Goal: Task Accomplishment & Management: Manage account settings

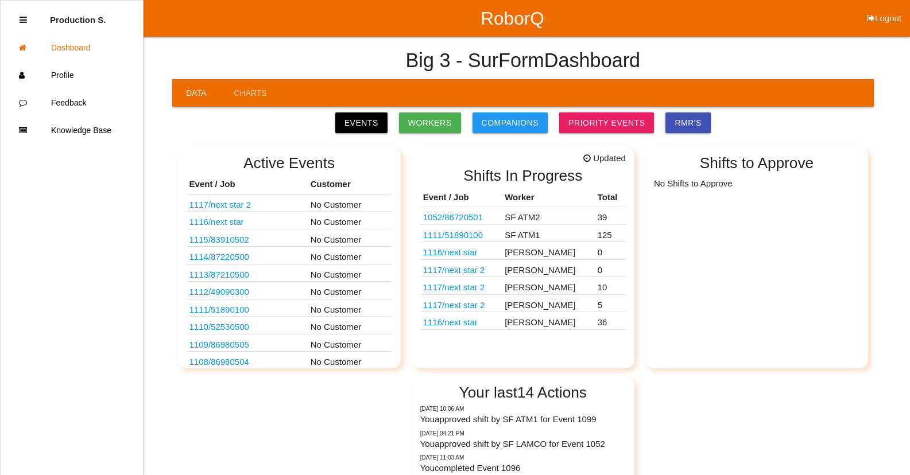
click at [541, 236] on td "SF ATM1" at bounding box center [548, 233] width 93 height 18
click at [483, 237] on link "1111 / 51890100" at bounding box center [453, 235] width 60 height 10
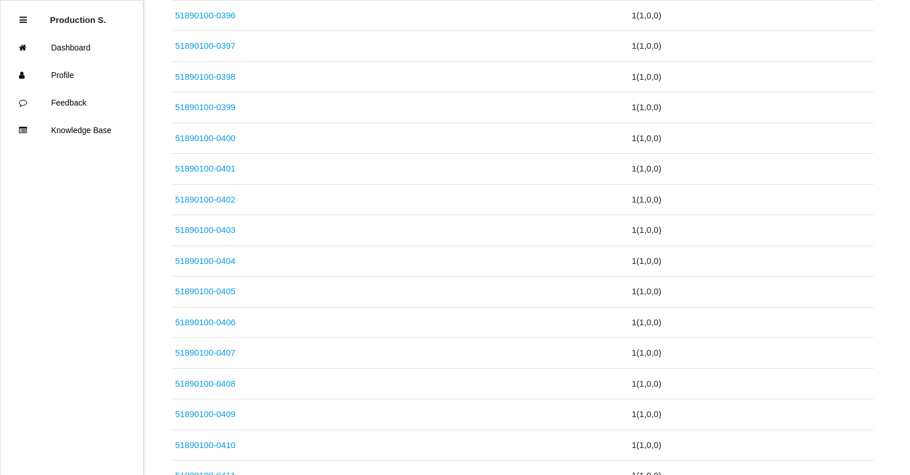
scroll to position [3813, 0]
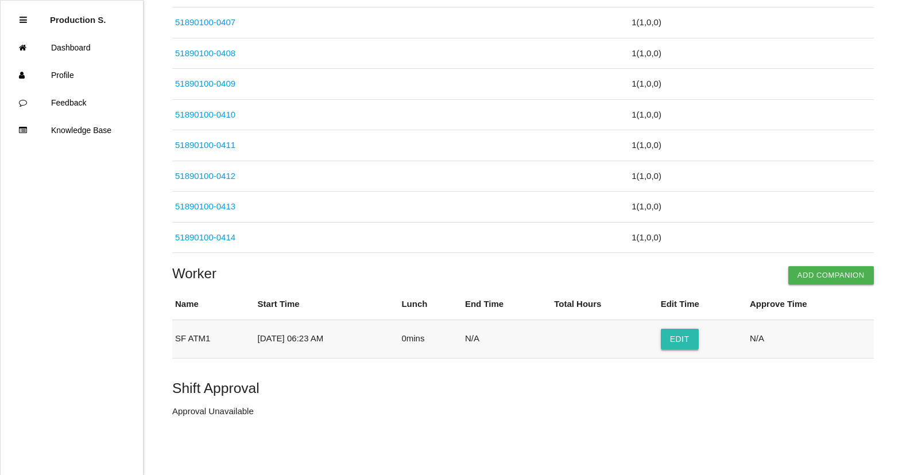
click at [683, 341] on button "Edit" at bounding box center [679, 339] width 38 height 21
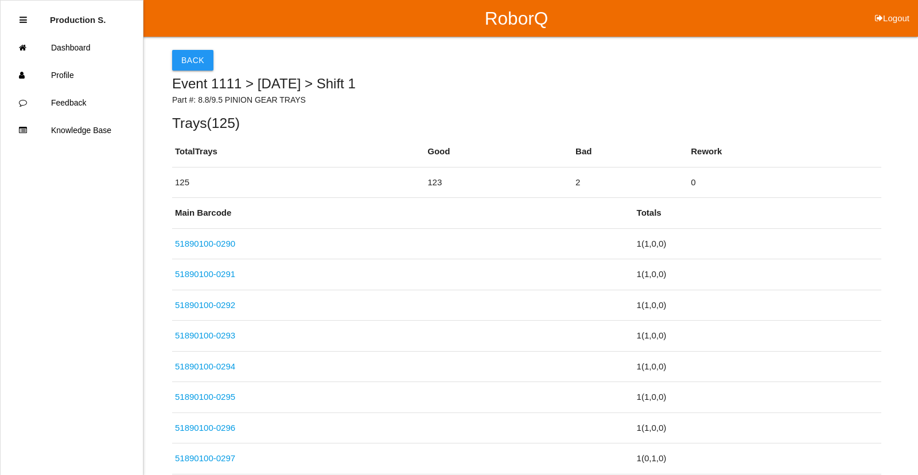
select select "6"
select select "23"
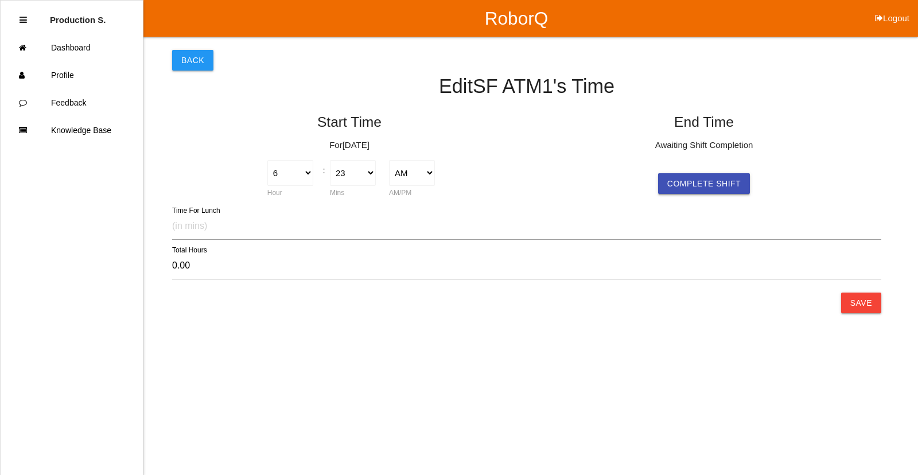
click at [694, 181] on button "Complete Shift" at bounding box center [704, 183] width 92 height 21
select select "6"
select select "23"
click at [632, 175] on select "1 2 3 4 5 6 7 8 9 10 11 12" at bounding box center [645, 173] width 46 height 26
select select "4"
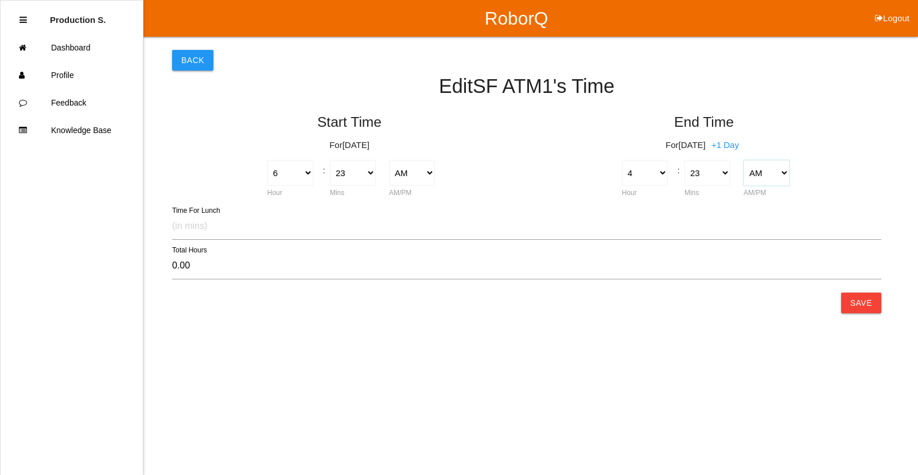
type input "-2.00"
click at [769, 170] on select "AM PM" at bounding box center [767, 173] width 46 height 26
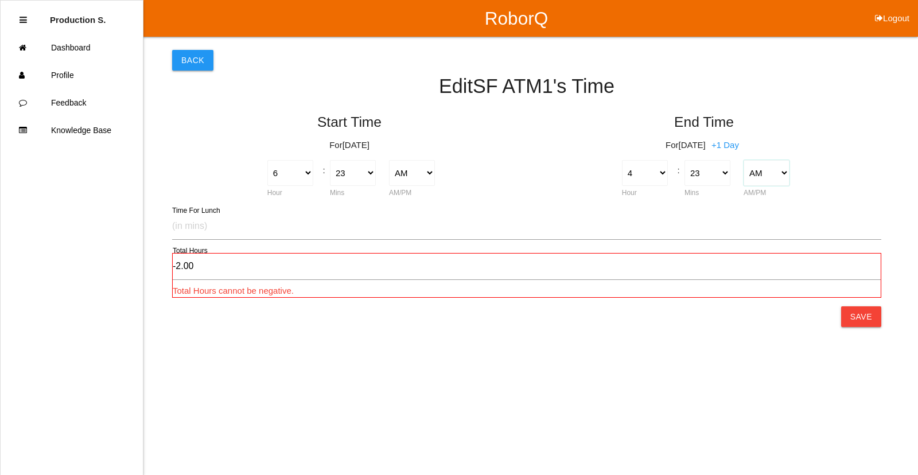
select select "2"
click at [744, 160] on select "AM PM" at bounding box center [767, 173] width 46 height 26
type input "10.00"
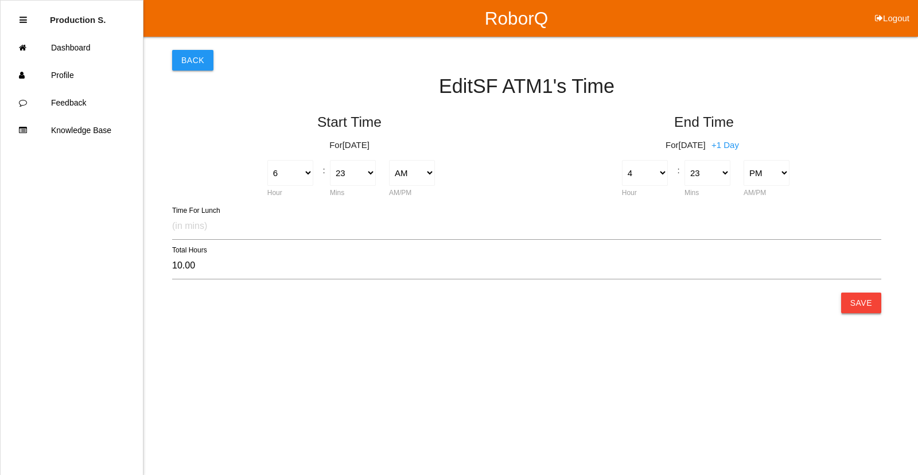
click at [867, 305] on button "Save" at bounding box center [861, 303] width 40 height 21
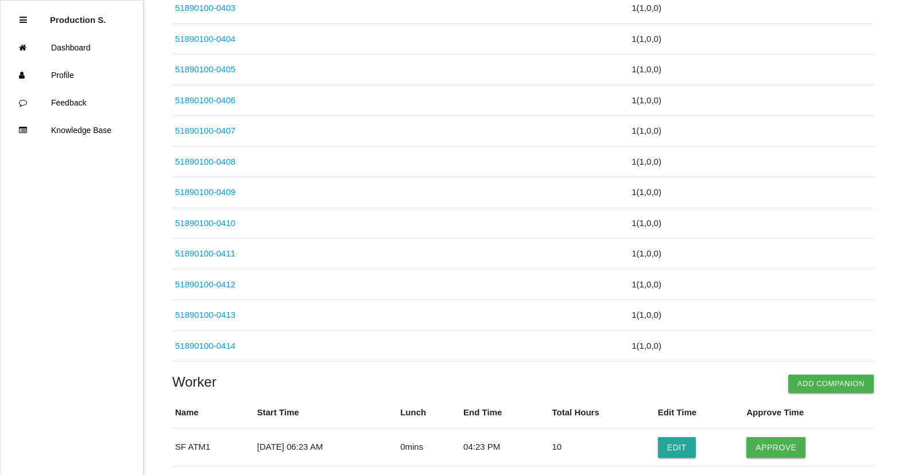
scroll to position [3813, 0]
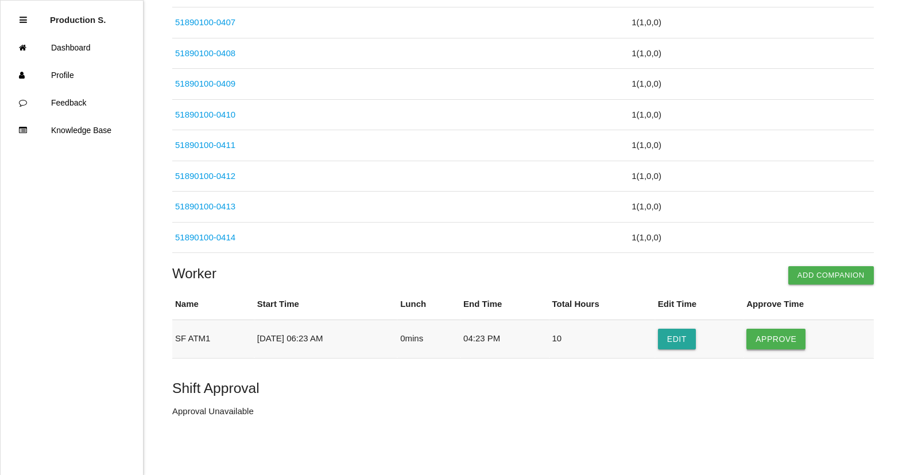
click at [788, 343] on button "Approve" at bounding box center [775, 339] width 59 height 21
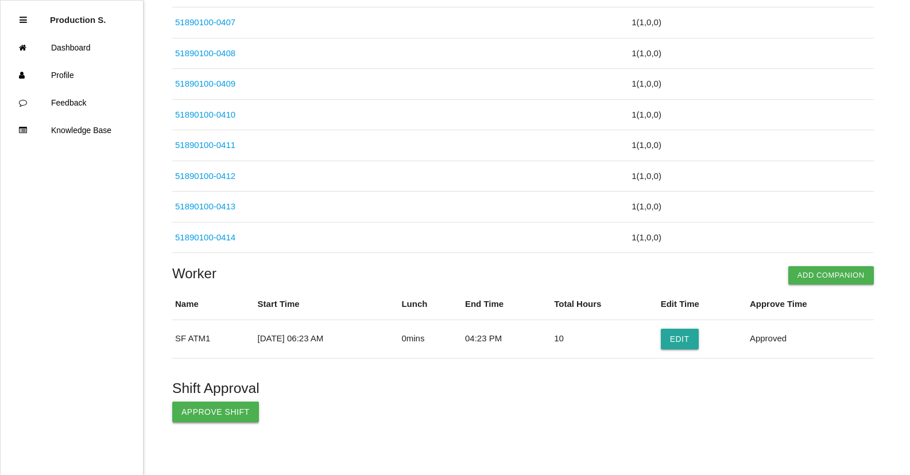
click at [217, 411] on button "Approve Shift" at bounding box center [215, 412] width 87 height 21
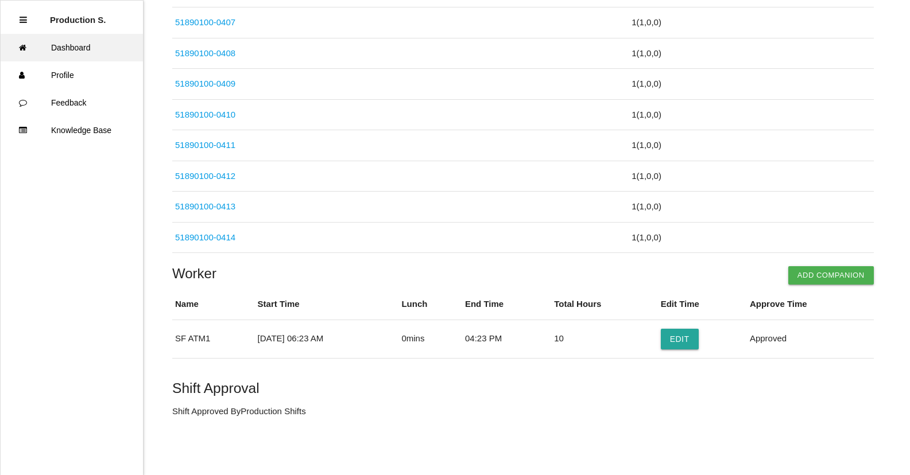
click at [86, 46] on link "Dashboard" at bounding box center [72, 48] width 142 height 28
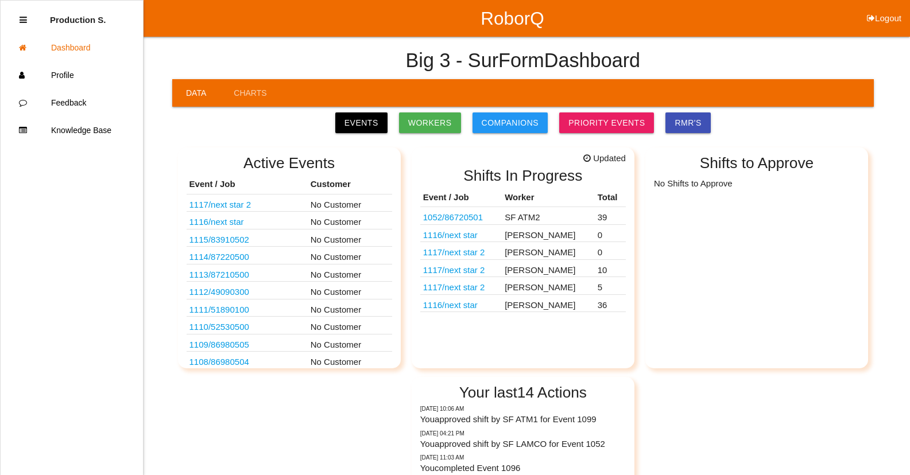
click at [472, 217] on link "1052 / 86720501" at bounding box center [453, 217] width 60 height 10
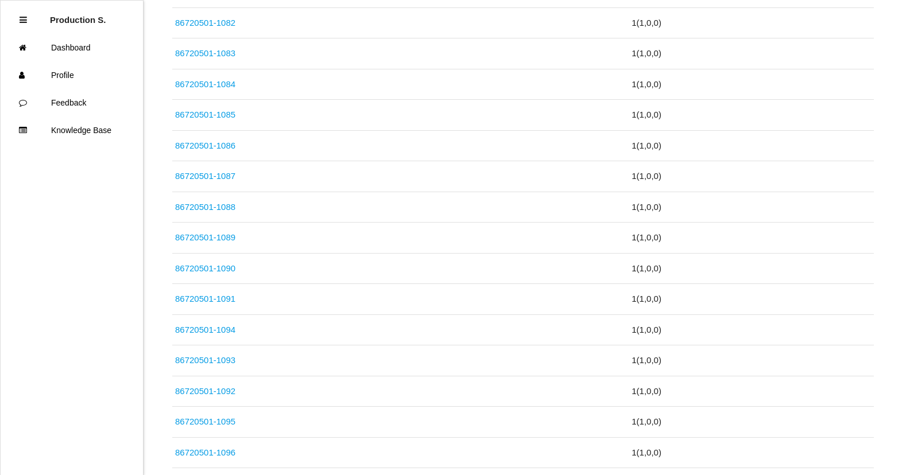
scroll to position [1173, 0]
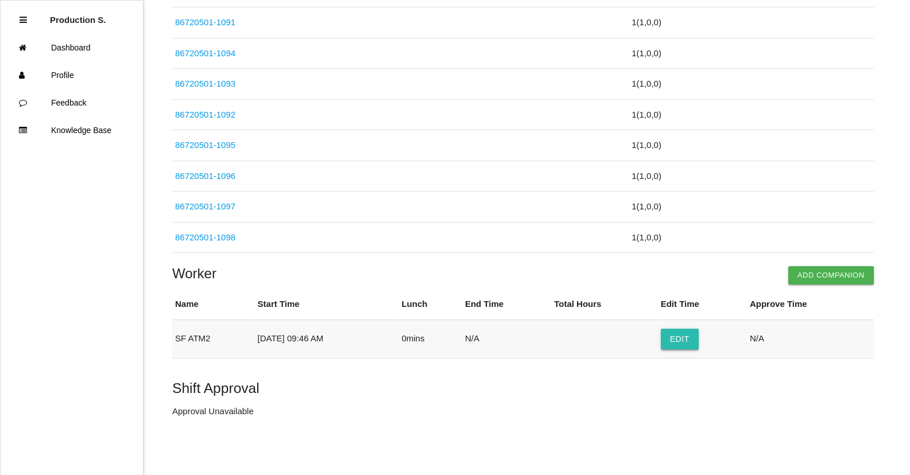
click at [696, 341] on button "Edit" at bounding box center [679, 339] width 38 height 21
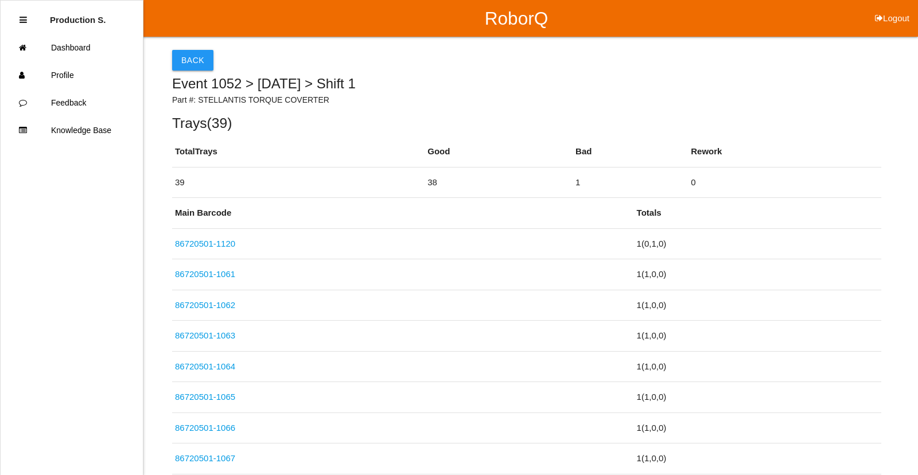
select select "9"
select select "46"
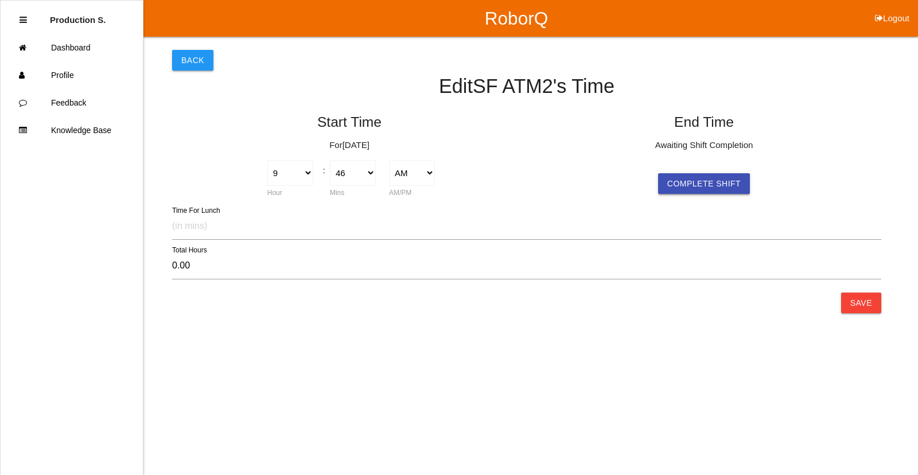
click at [682, 188] on button "Complete Shift" at bounding box center [704, 183] width 92 height 21
select select "9"
select select "46"
click at [636, 173] on select "1 2 3 4 5 6 7 8 9 10 11 12" at bounding box center [645, 173] width 46 height 26
select select "4"
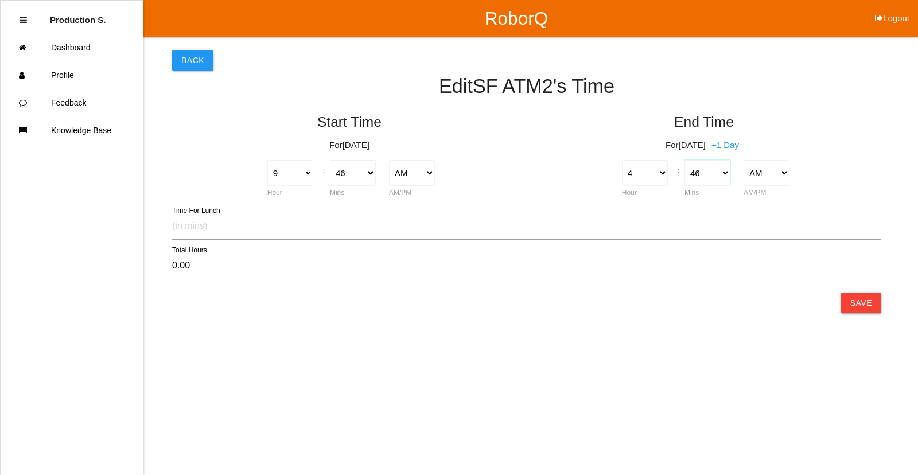
type input "-5.00"
click at [697, 172] on select "00 01 02 03 04 05 06 07 08 09 10 11 12 13 14 15 16 17 18 19 20 21 22 23 24 25 2…" at bounding box center [708, 173] width 46 height 26
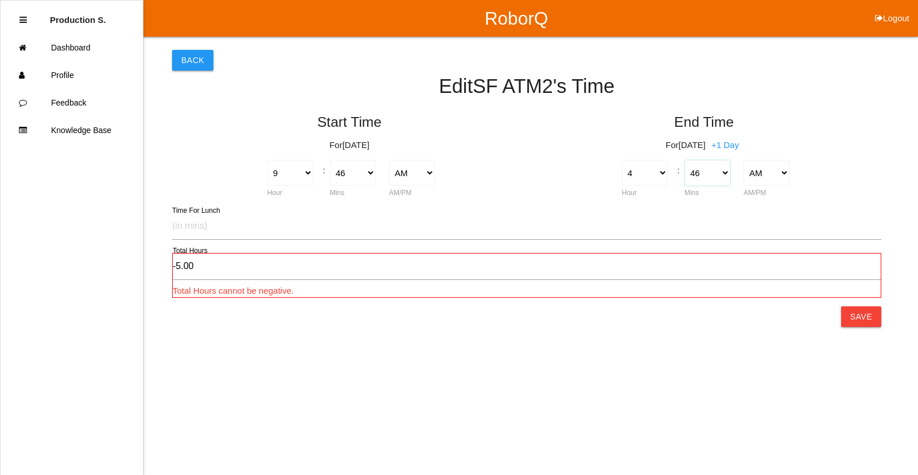
select select "30"
click at [685, 160] on select "00 01 02 03 04 05 06 07 08 09 10 11 12 13 14 15 16 17 18 19 20 21 22 23 24 25 2…" at bounding box center [708, 173] width 46 height 26
type input "-5.27"
click at [763, 176] on select "AM PM" at bounding box center [767, 173] width 46 height 26
select select "2"
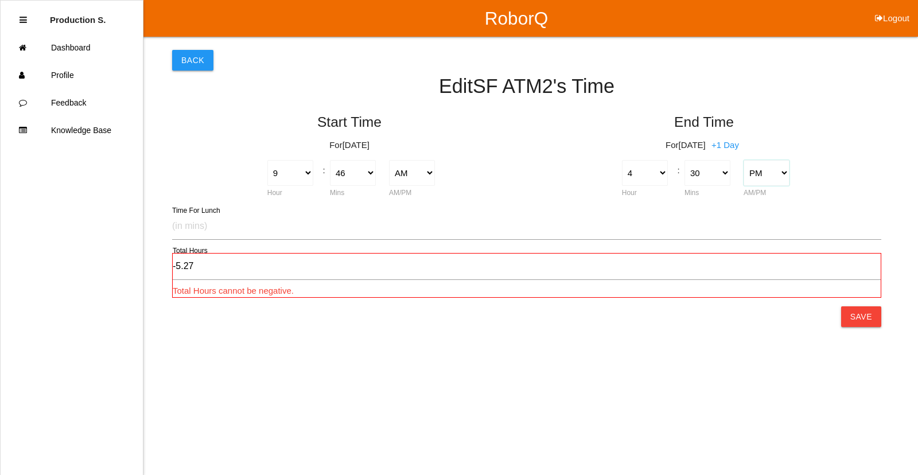
click at [744, 160] on select "AM PM" at bounding box center [767, 173] width 46 height 26
type input "6.73"
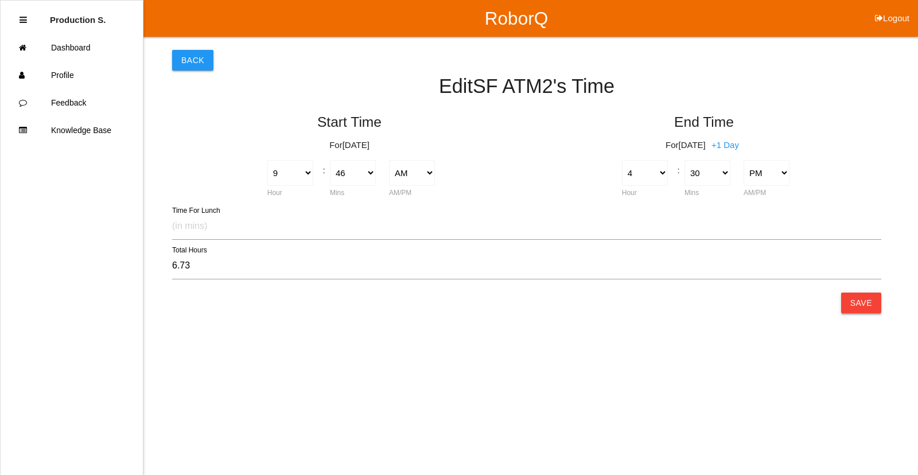
click at [869, 304] on button "Save" at bounding box center [861, 303] width 40 height 21
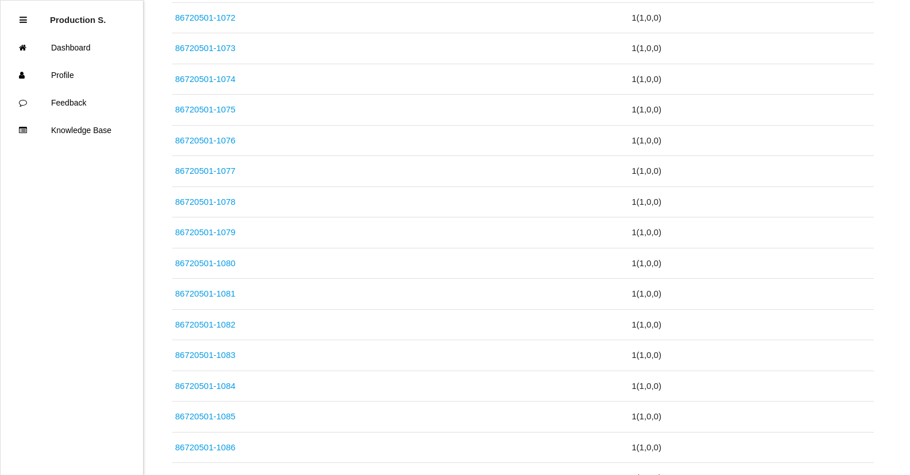
scroll to position [1173, 0]
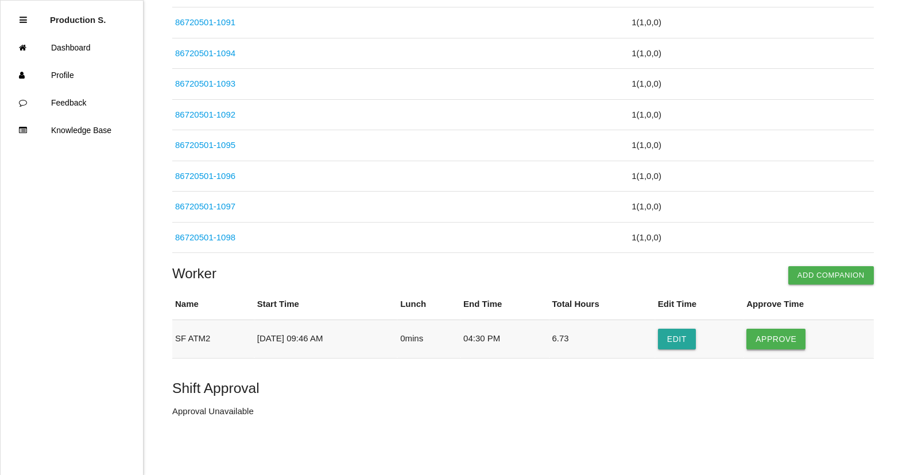
click at [782, 333] on button "Approve" at bounding box center [775, 339] width 59 height 21
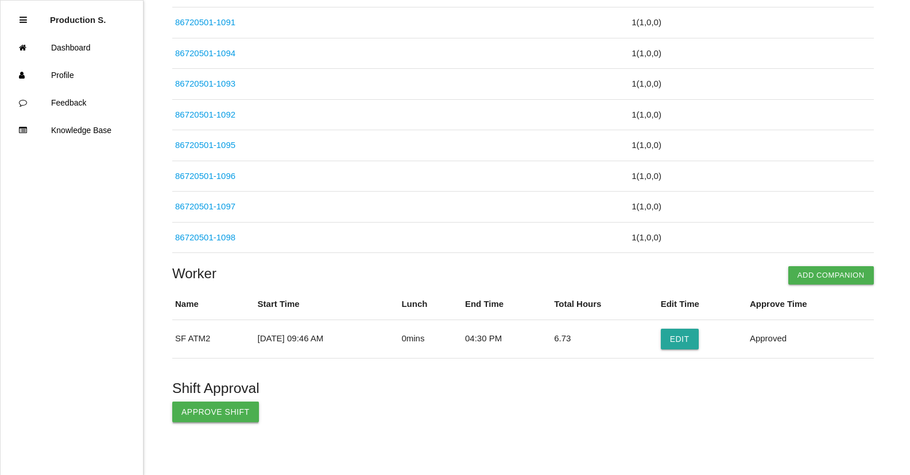
click at [244, 412] on button "Approve Shift" at bounding box center [215, 412] width 87 height 21
